Goal: Information Seeking & Learning: Understand process/instructions

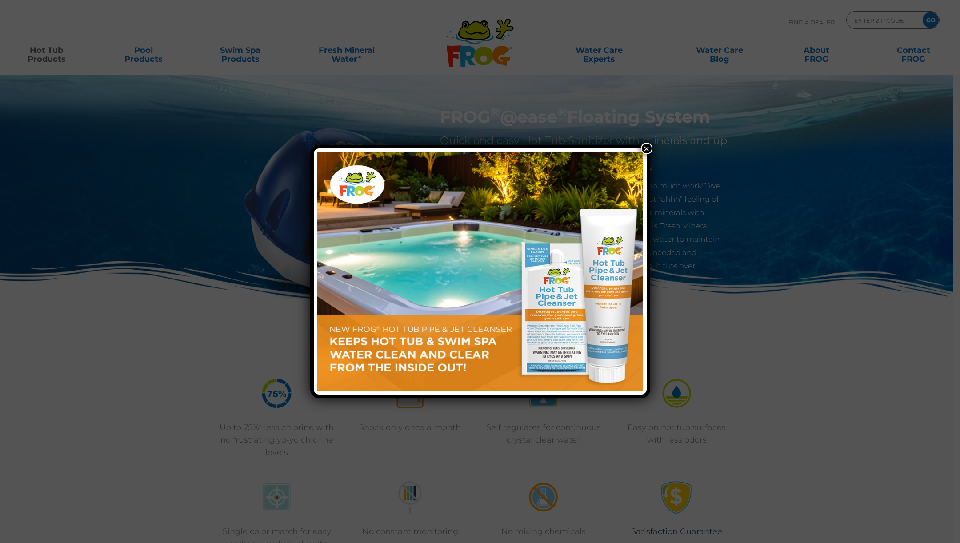
click at [651, 151] on button "×" at bounding box center [647, 149] width 12 height 12
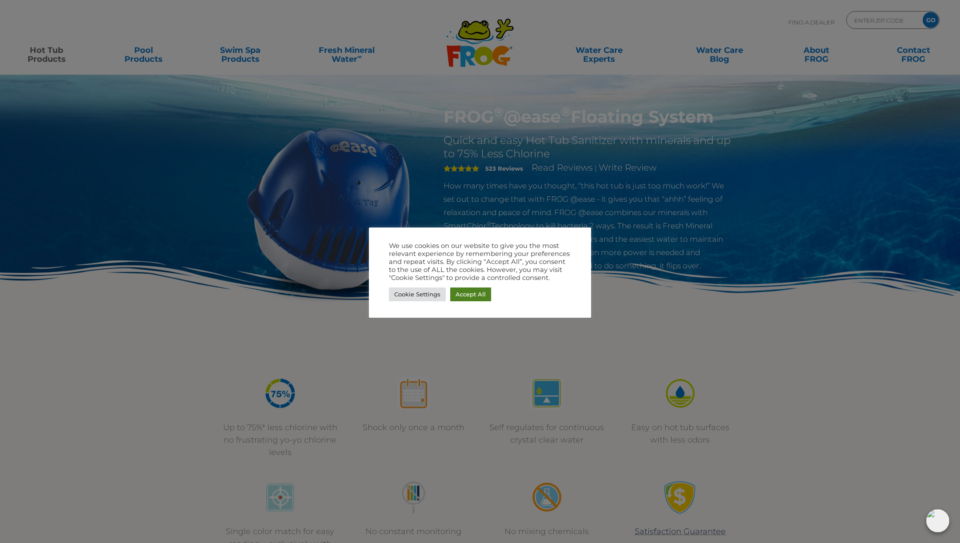
click at [472, 296] on link "Accept All" at bounding box center [470, 295] width 41 height 14
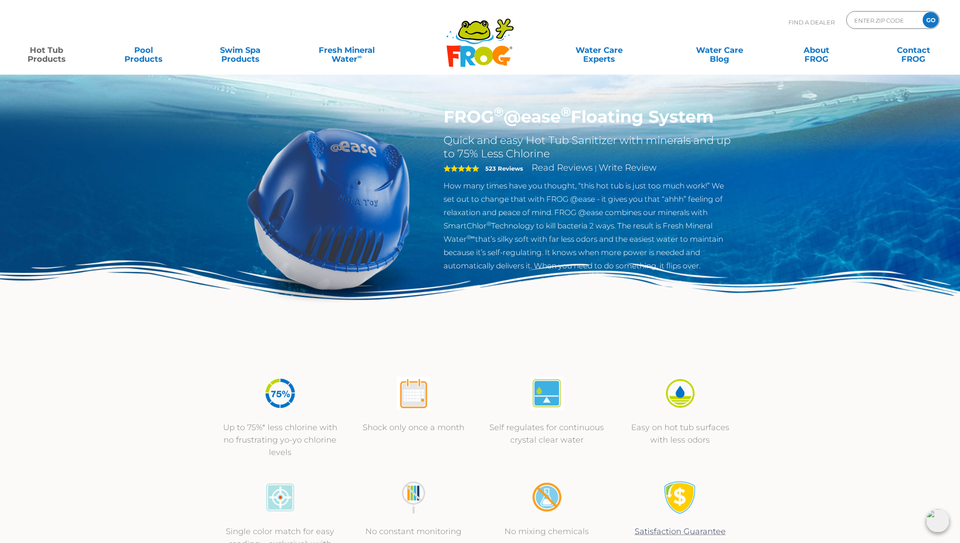
click at [278, 83] on div "FROG ® @ease ® Floating System Quick and easy Hot Tub Sanitizer with minerals a…" at bounding box center [480, 183] width 960 height 366
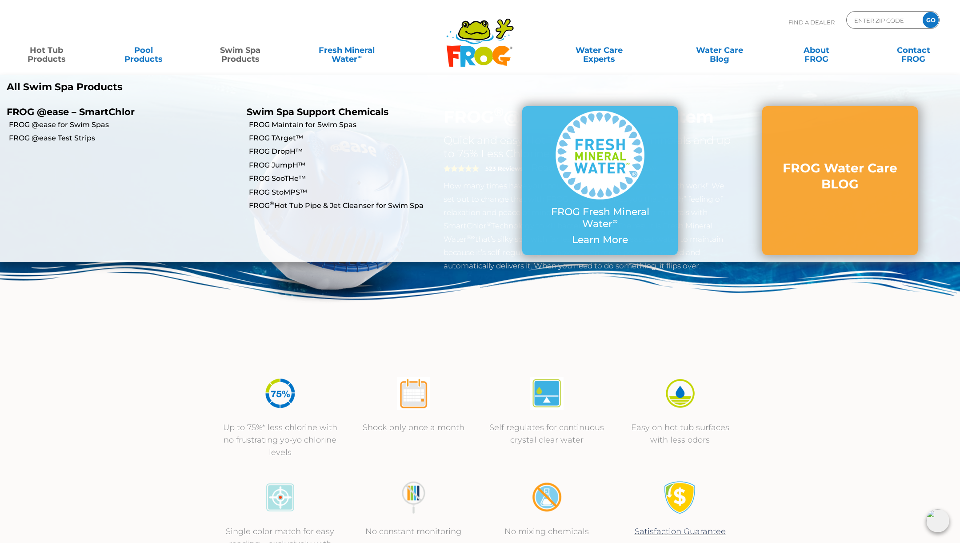
click at [48, 59] on link "Hot Tub Products" at bounding box center [47, 50] width 76 height 18
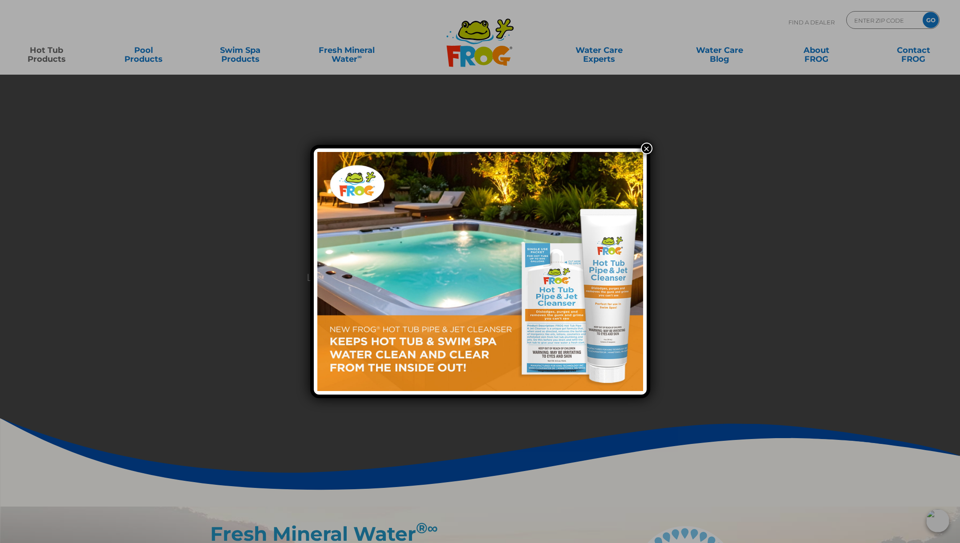
click at [646, 152] on button "×" at bounding box center [647, 149] width 12 height 12
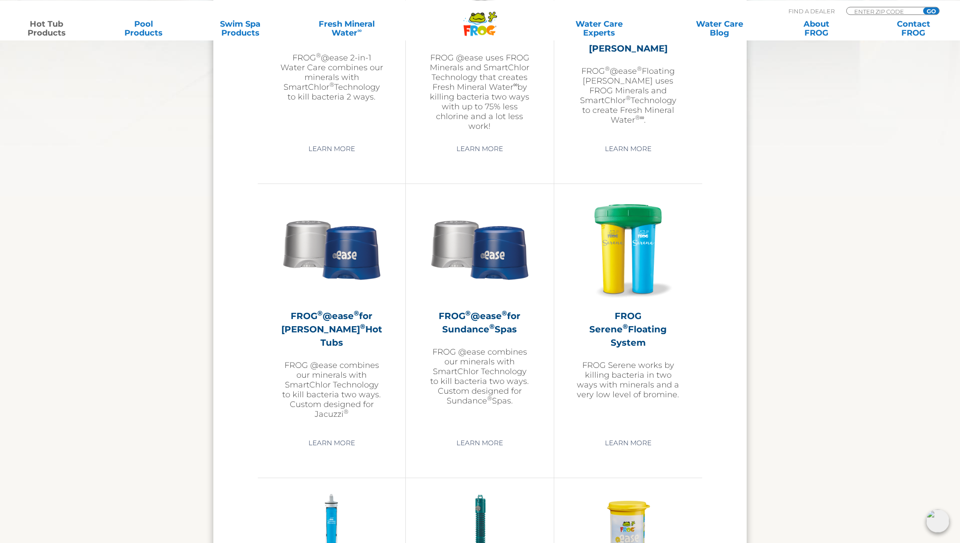
scroll to position [1469, 0]
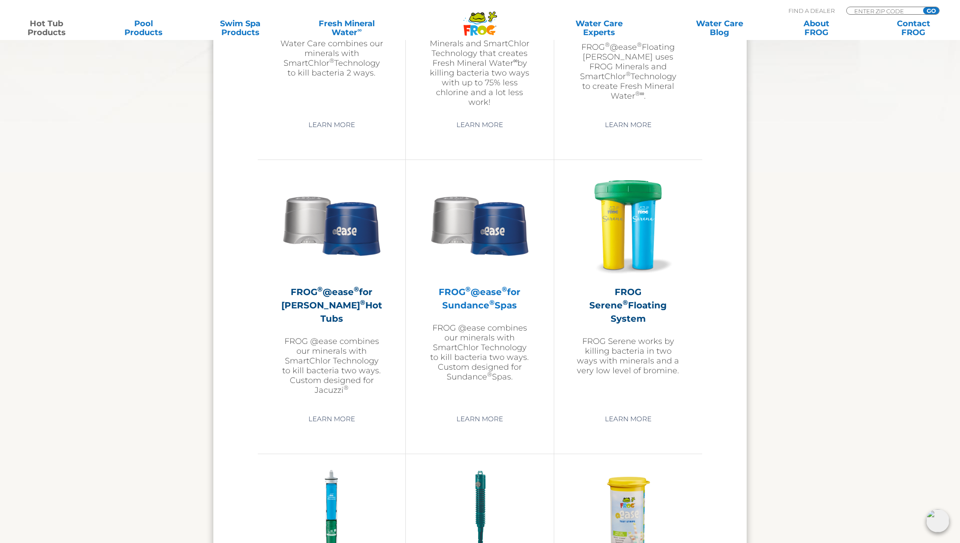
click at [496, 239] on img at bounding box center [479, 224] width 103 height 103
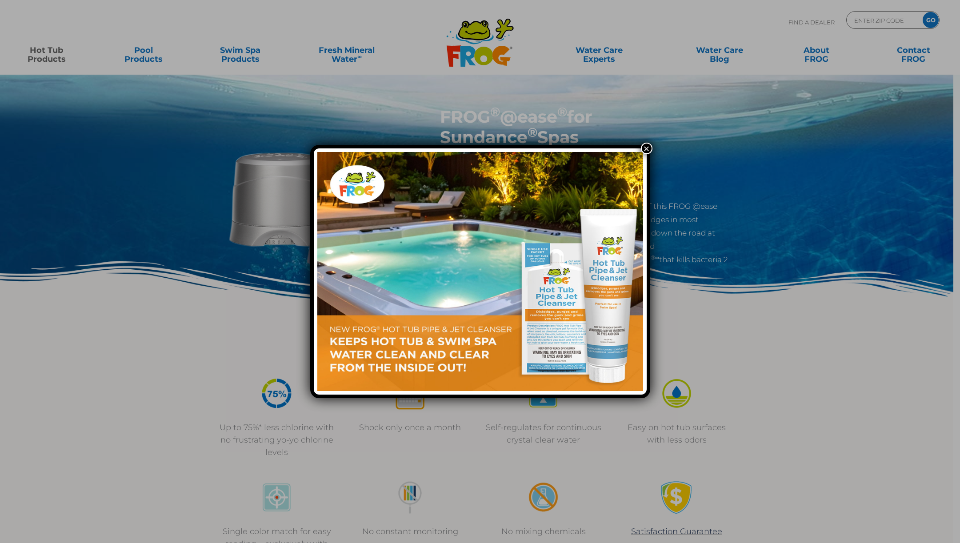
click at [648, 152] on button "×" at bounding box center [647, 149] width 12 height 12
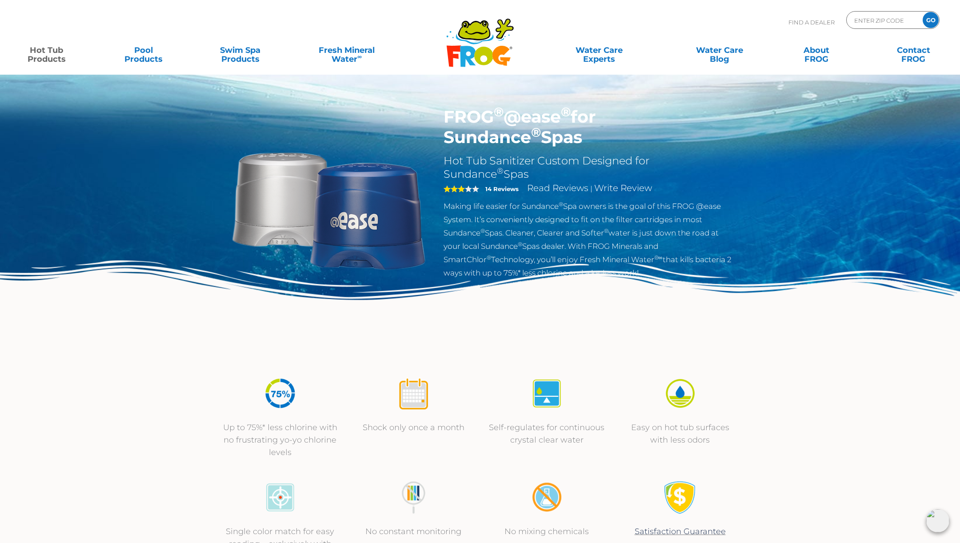
click at [587, 235] on p "Making life easier for Sundance ® Spa owners is the goal of this FROG @ease Sys…" at bounding box center [589, 240] width 290 height 80
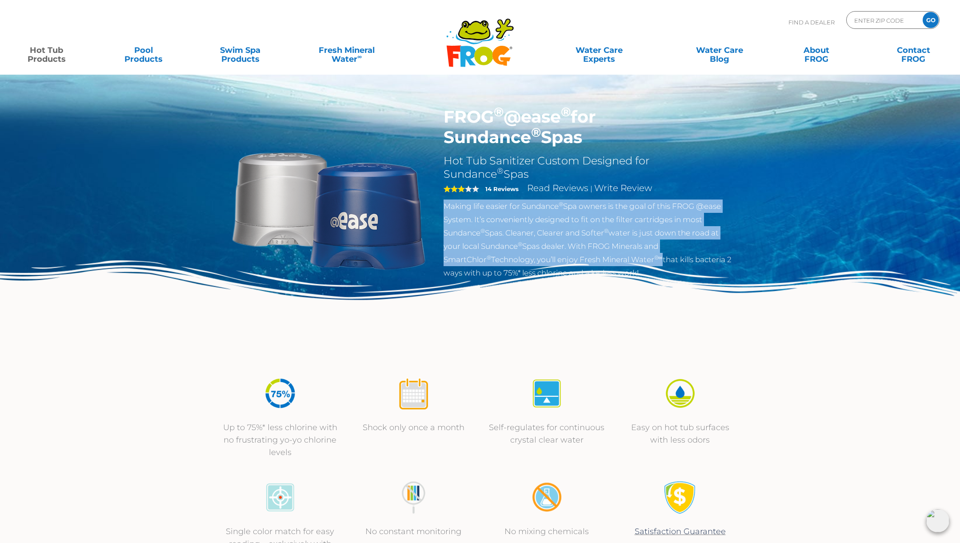
click at [587, 235] on p "Making life easier for Sundance ® Spa owners is the goal of this FROG @ease Sys…" at bounding box center [589, 240] width 290 height 80
click at [627, 229] on p "Making life easier for Sundance ® Spa owners is the goal of this FROG @ease Sys…" at bounding box center [589, 240] width 290 height 80
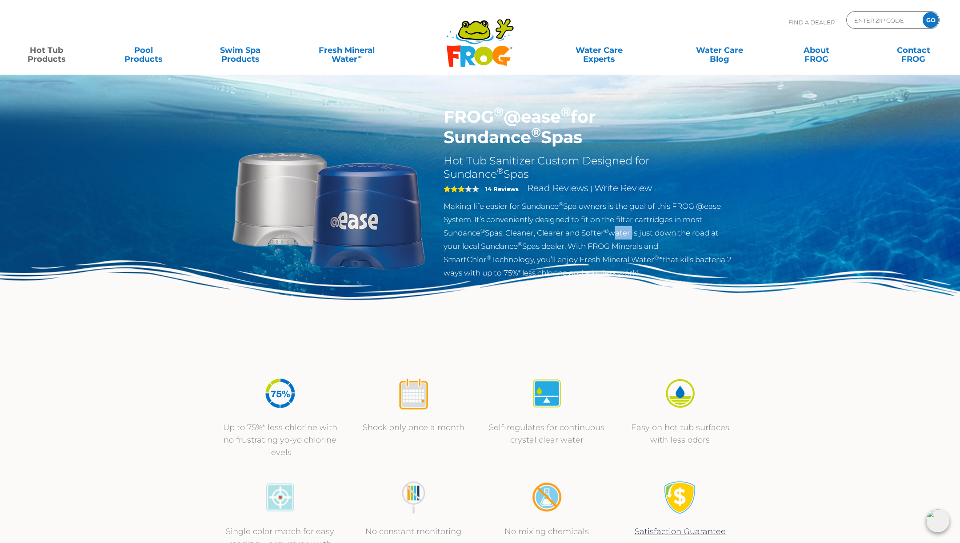
click at [627, 229] on p "Making life easier for Sundance ® Spa owners is the goal of this FROG @ease Sys…" at bounding box center [589, 240] width 290 height 80
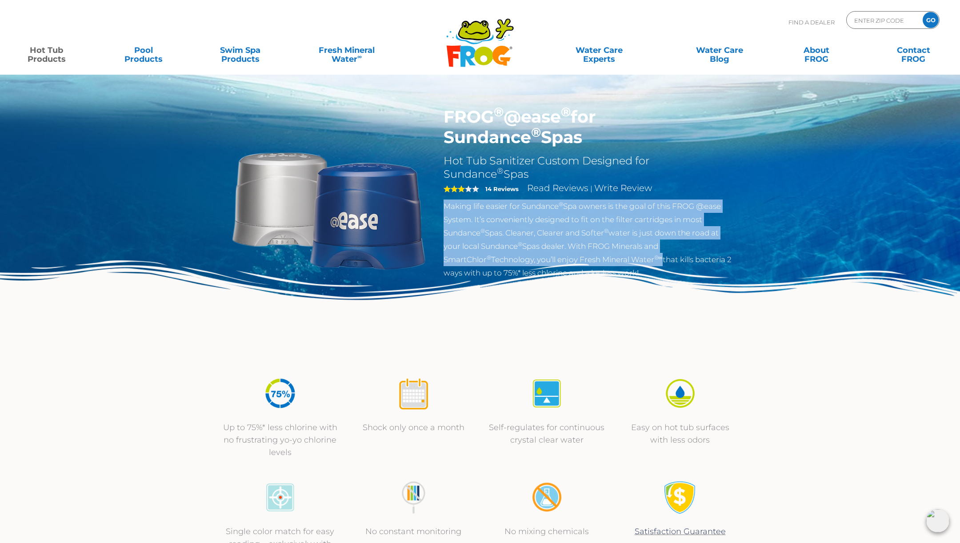
click at [627, 229] on p "Making life easier for Sundance ® Spa owners is the goal of this FROG @ease Sys…" at bounding box center [589, 240] width 290 height 80
click at [627, 247] on p "Making life easier for Sundance ® Spa owners is the goal of this FROG @ease Sys…" at bounding box center [589, 240] width 290 height 80
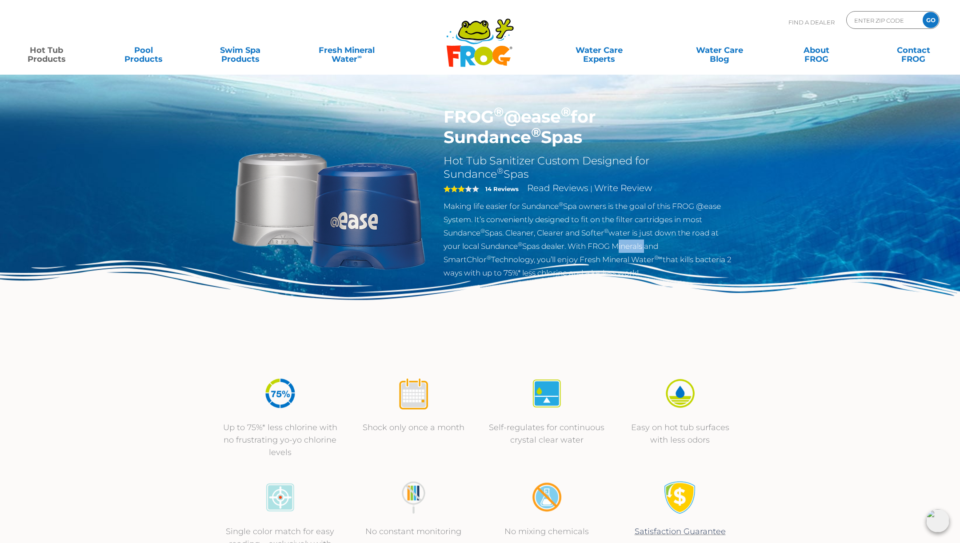
click at [627, 247] on p "Making life easier for Sundance ® Spa owners is the goal of this FROG @ease Sys…" at bounding box center [589, 240] width 290 height 80
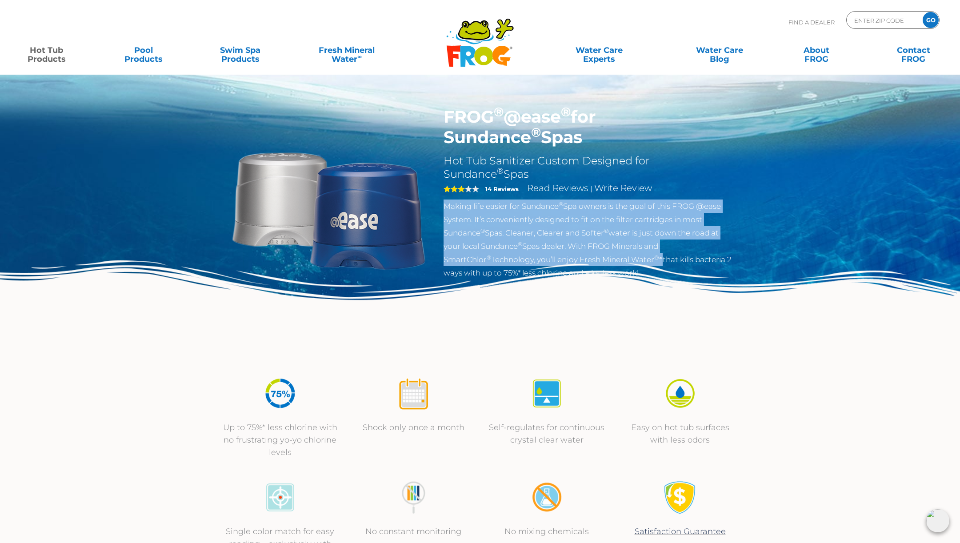
click at [627, 247] on p "Making life easier for Sundance ® Spa owners is the goal of this FROG @ease Sys…" at bounding box center [589, 240] width 290 height 80
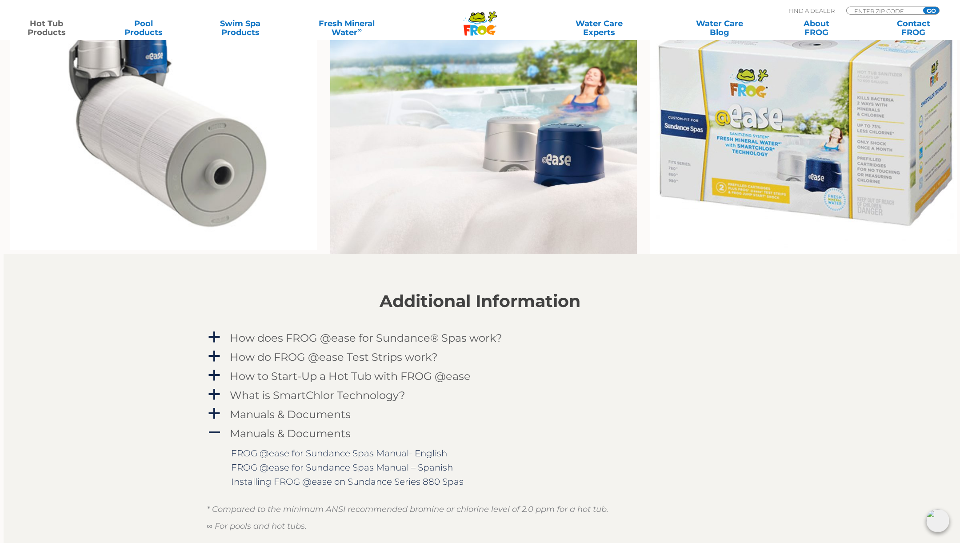
scroll to position [811, 0]
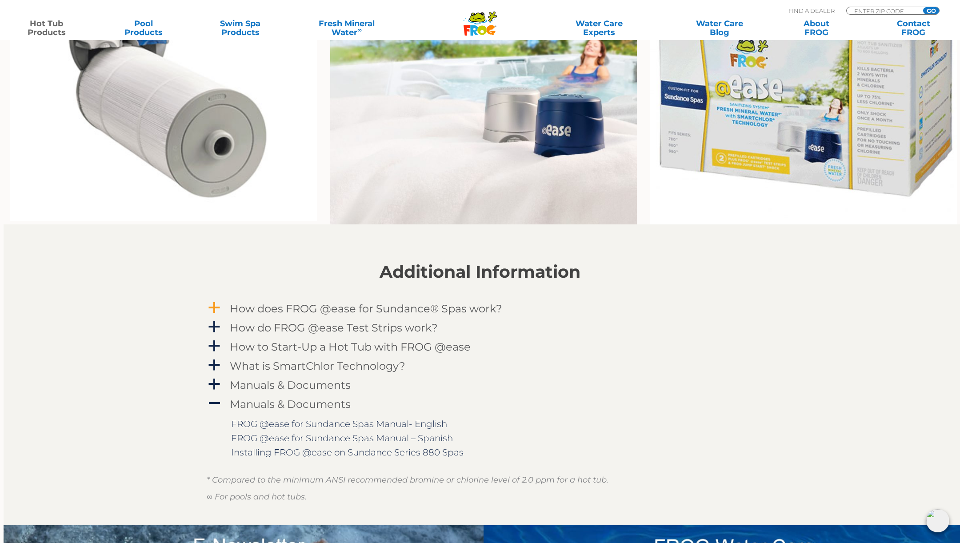
click at [292, 307] on h4 "How does FROG @ease for Sundance® Spas work?" at bounding box center [366, 309] width 272 height 12
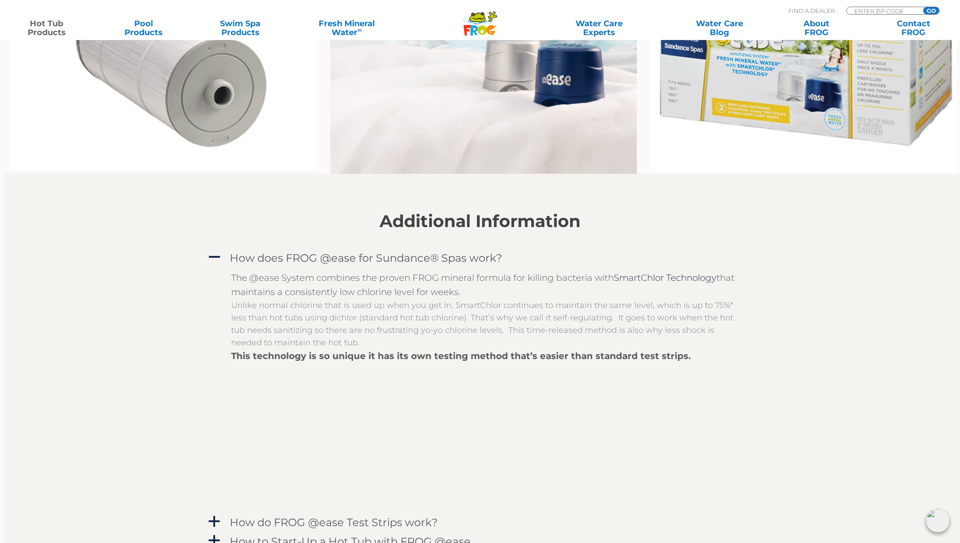
scroll to position [963, 0]
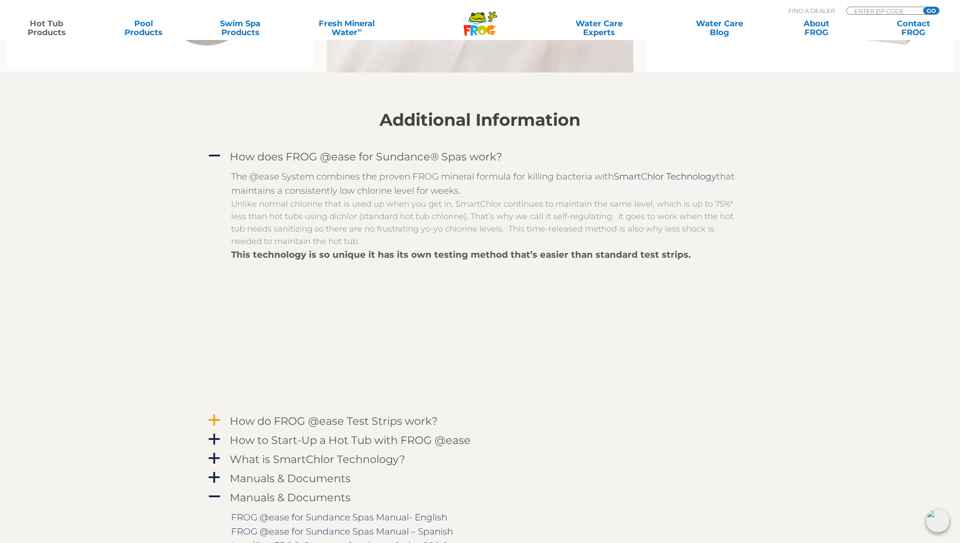
click at [340, 423] on h4 "How do FROG @ease Test Strips work?" at bounding box center [334, 421] width 208 height 12
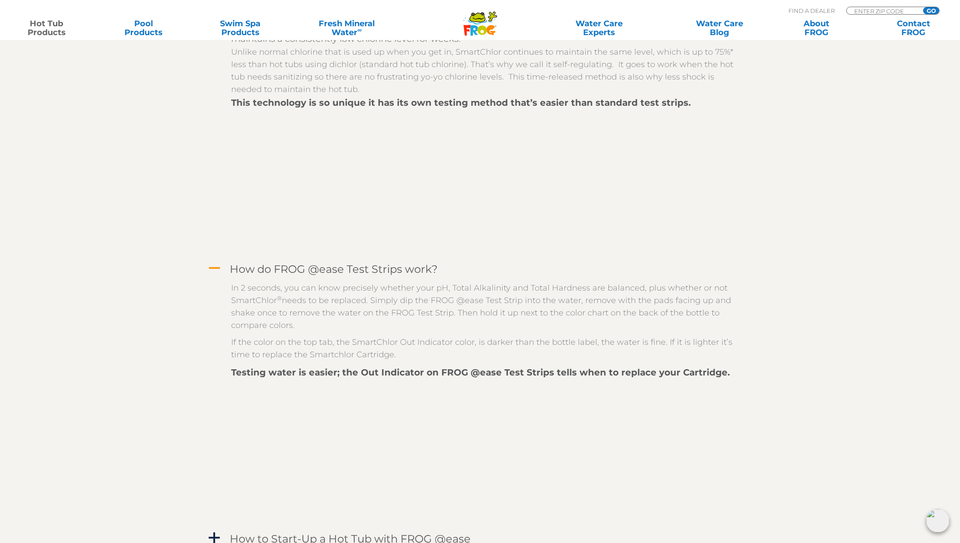
scroll to position [1419, 0]
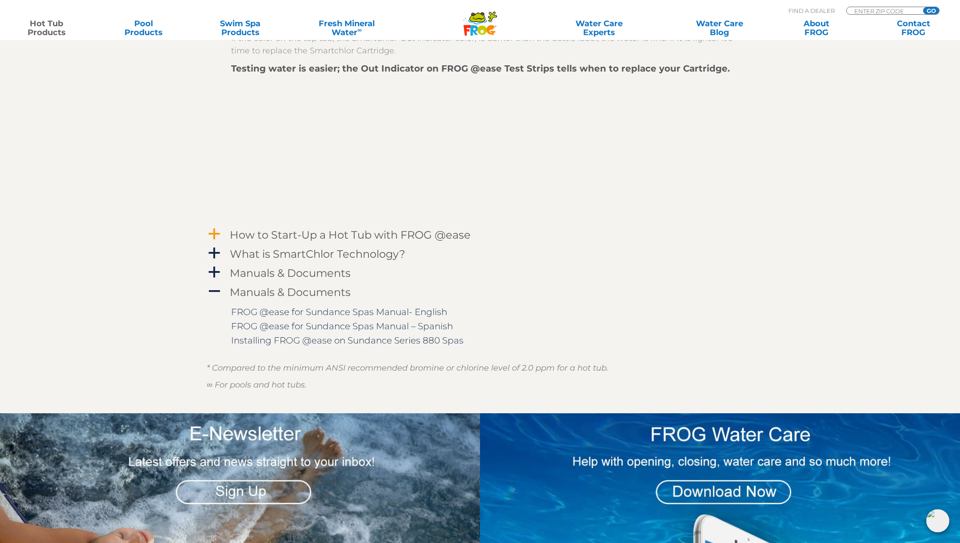
click at [341, 237] on h4 "How to Start-Up a Hot Tub with FROG @ease" at bounding box center [350, 235] width 241 height 12
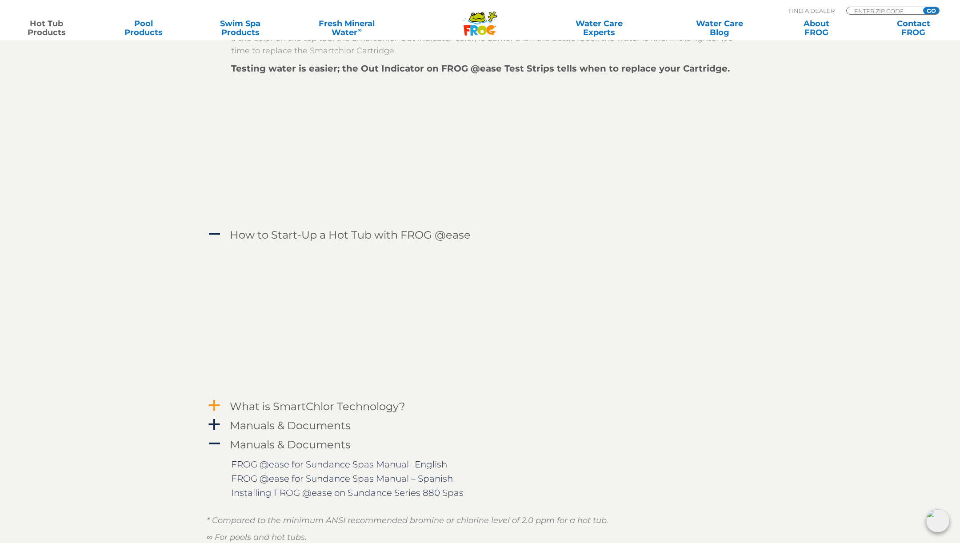
click at [318, 412] on h4 "What is SmartChlor Technology?" at bounding box center [318, 406] width 176 height 12
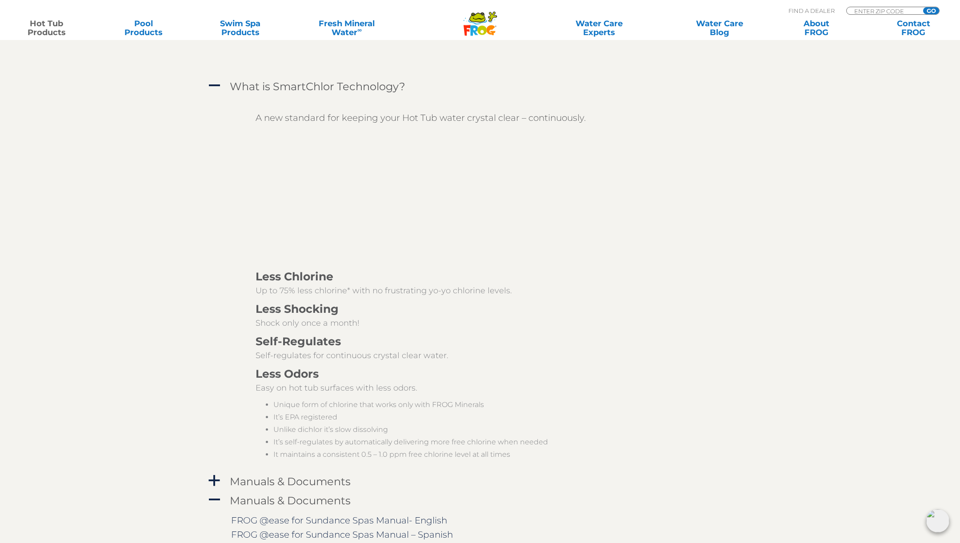
scroll to position [1773, 0]
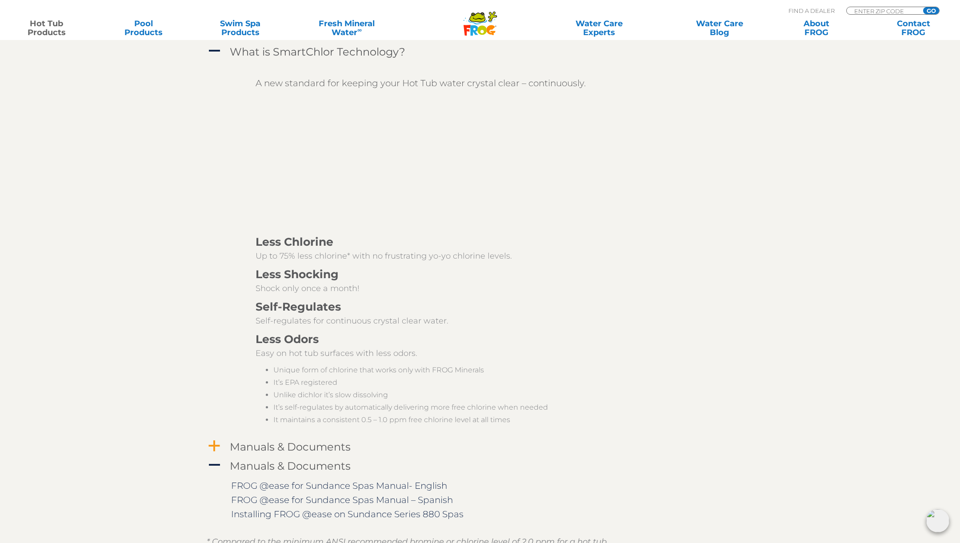
click at [341, 443] on h4 "Manuals & Documents" at bounding box center [290, 447] width 121 height 12
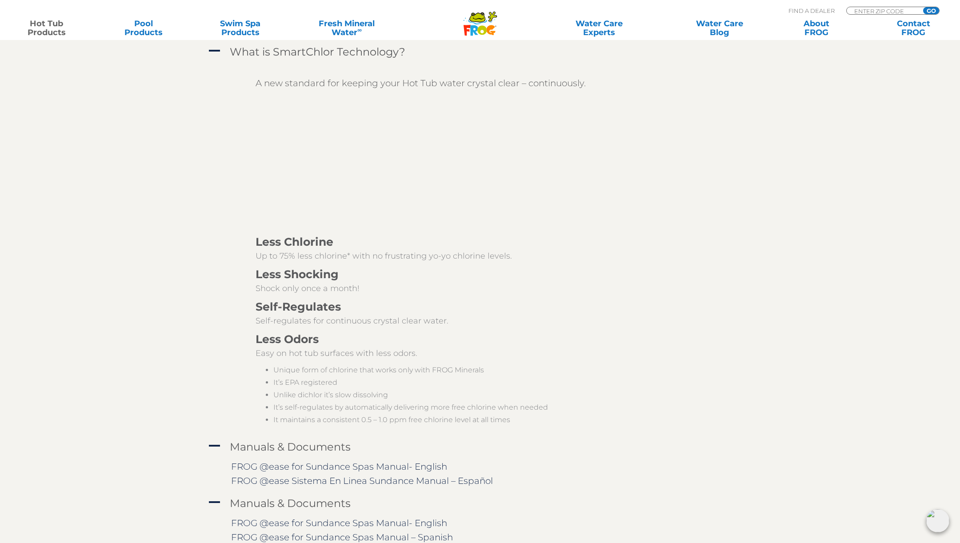
scroll to position [2026, 0]
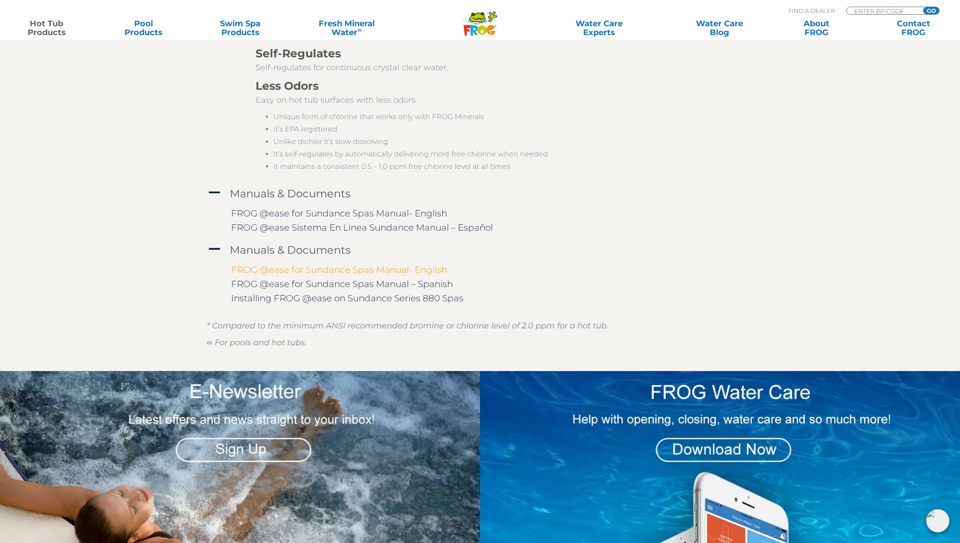
click at [402, 270] on link "FROG @ease for Sundance Spas Manual- English" at bounding box center [339, 269] width 216 height 11
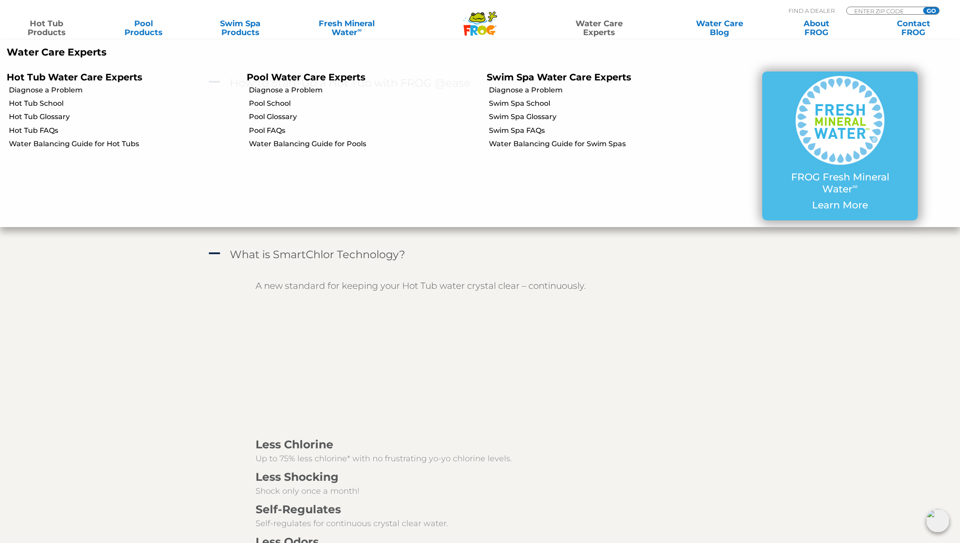
scroll to position [709, 0]
